Goal: Task Accomplishment & Management: Use online tool/utility

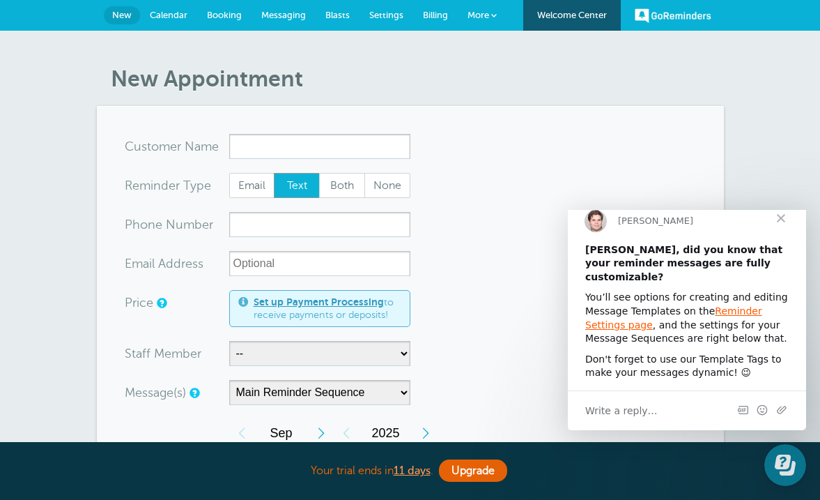
click at [780, 231] on span "Close" at bounding box center [781, 218] width 50 height 50
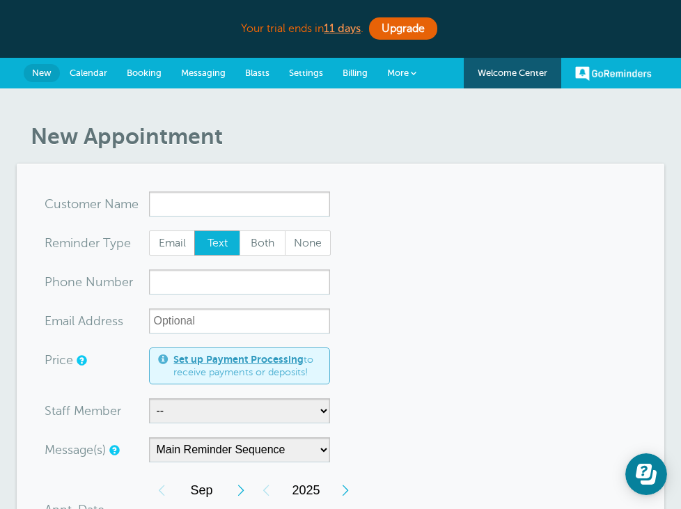
click at [599, 78] on link "GoReminders" at bounding box center [614, 73] width 77 height 31
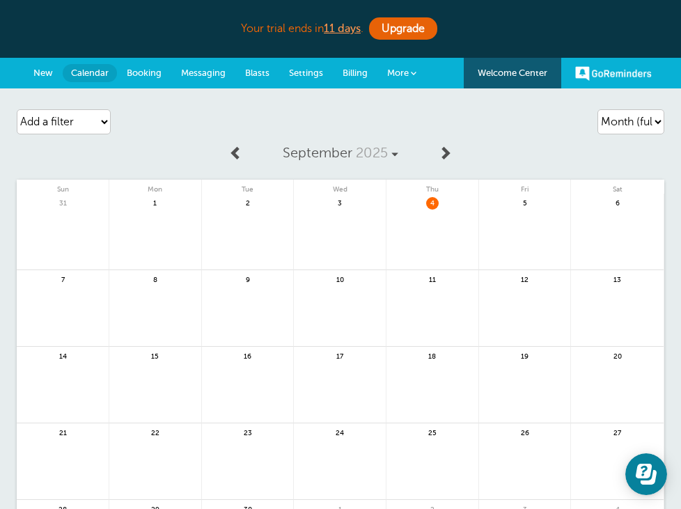
click at [46, 72] on span "New" at bounding box center [43, 73] width 20 height 10
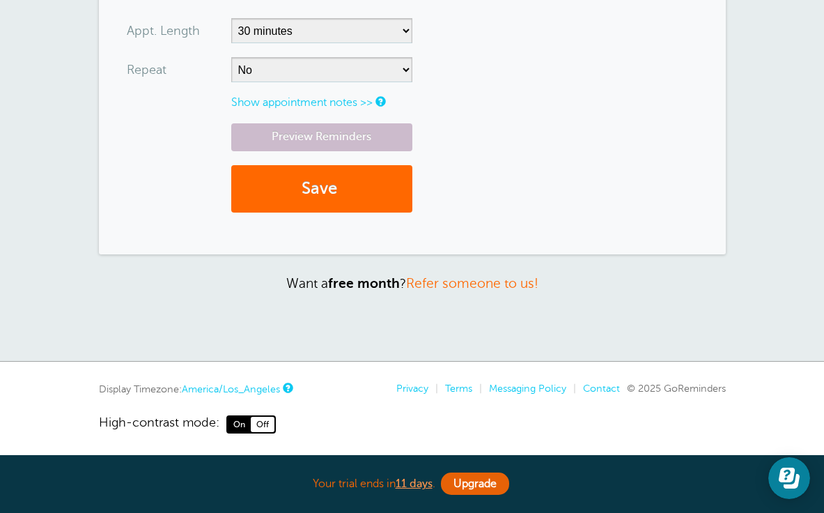
scroll to position [633, 0]
